Goal: Navigation & Orientation: Find specific page/section

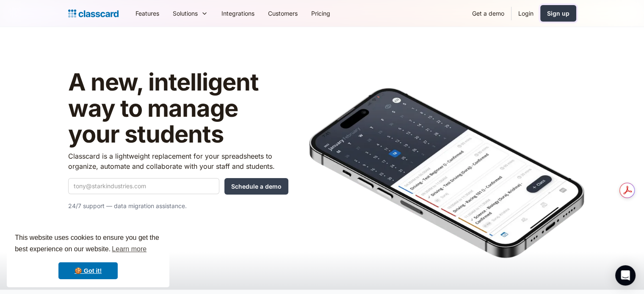
click at [554, 8] on link "Sign up" at bounding box center [558, 13] width 36 height 17
click at [534, 19] on link "Login" at bounding box center [525, 13] width 29 height 19
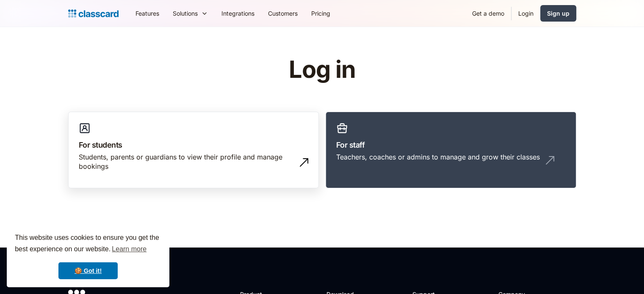
click at [315, 151] on link "For students Students, parents or guardians to view their profile and manage bo…" at bounding box center [193, 150] width 251 height 77
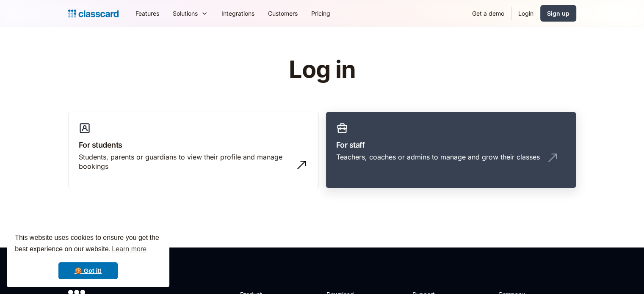
click at [334, 151] on link "For staff Teachers, coaches or admins to manage and grow their classes" at bounding box center [450, 150] width 251 height 77
